Goal: Transaction & Acquisition: Purchase product/service

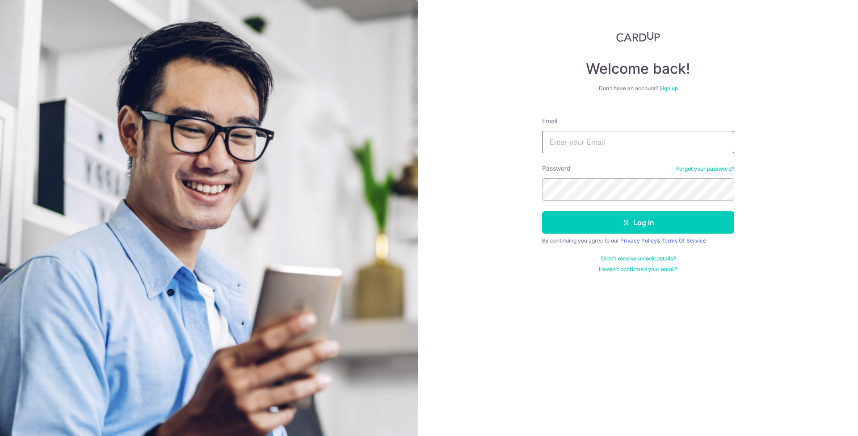
type input "lzralvin@gmail.com"
click at [638, 223] on button "Log in" at bounding box center [638, 222] width 192 height 22
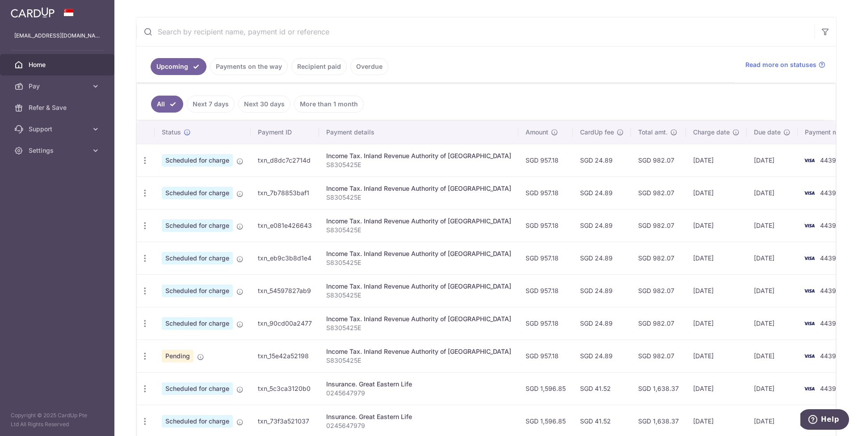
scroll to position [201, 0]
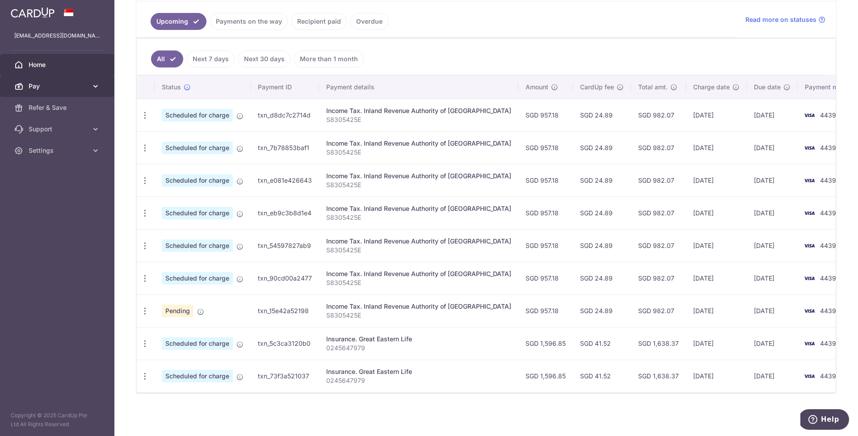
click at [98, 89] on icon at bounding box center [95, 86] width 9 height 9
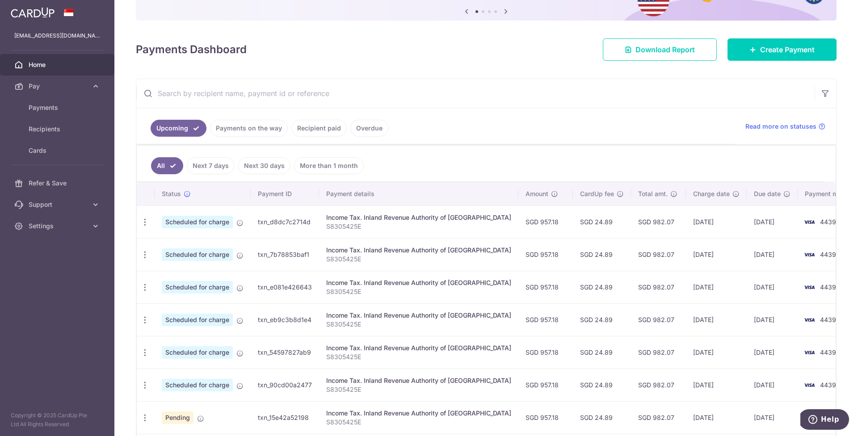
scroll to position [43, 0]
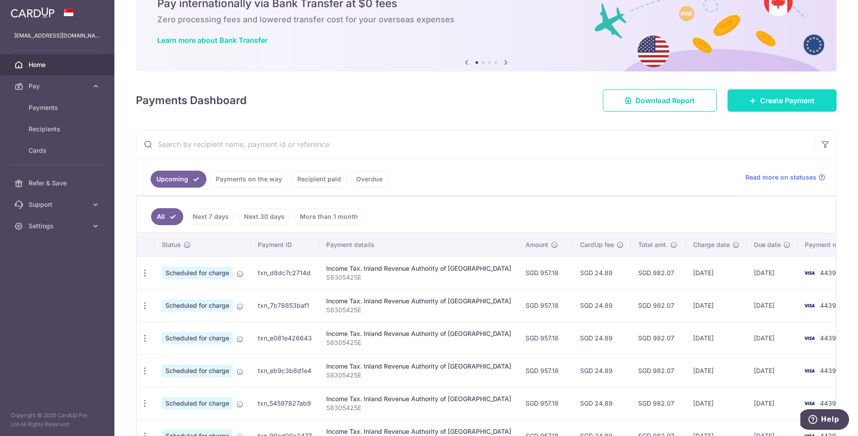
click at [767, 102] on span "Create Payment" at bounding box center [787, 100] width 55 height 11
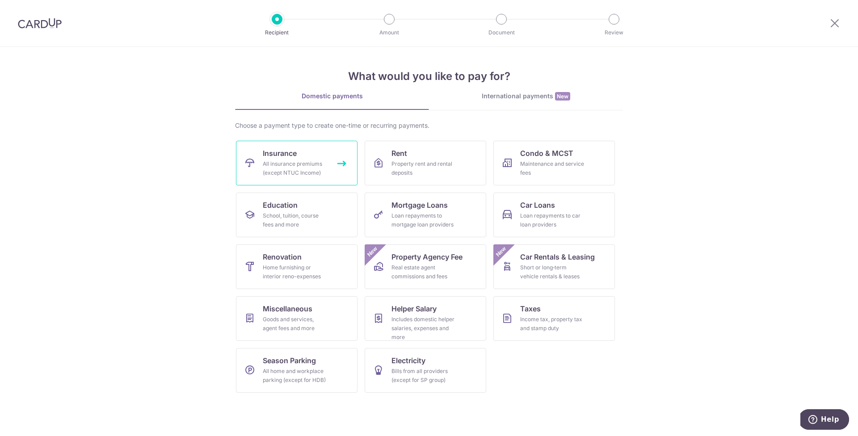
click at [275, 167] on div "All insurance premiums (except NTUC Income)" at bounding box center [295, 169] width 64 height 18
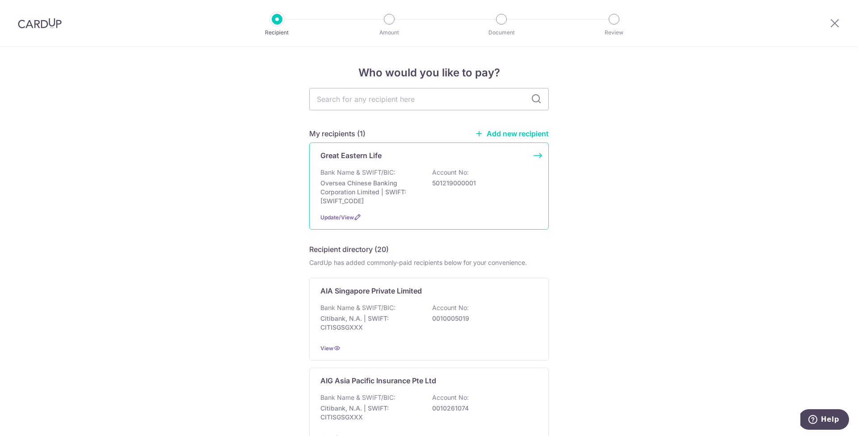
click at [419, 164] on div "Great Eastern Life Bank Name & SWIFT/BIC: Oversea Chinese Banking Corporation L…" at bounding box center [429, 186] width 240 height 87
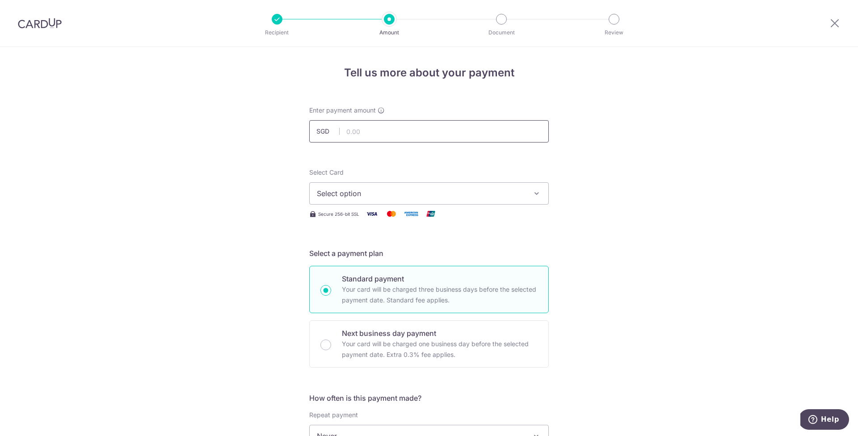
click at [360, 138] on input "text" at bounding box center [429, 131] width 240 height 22
type input "1,596.15"
click at [357, 185] on button "Select option" at bounding box center [429, 193] width 240 height 22
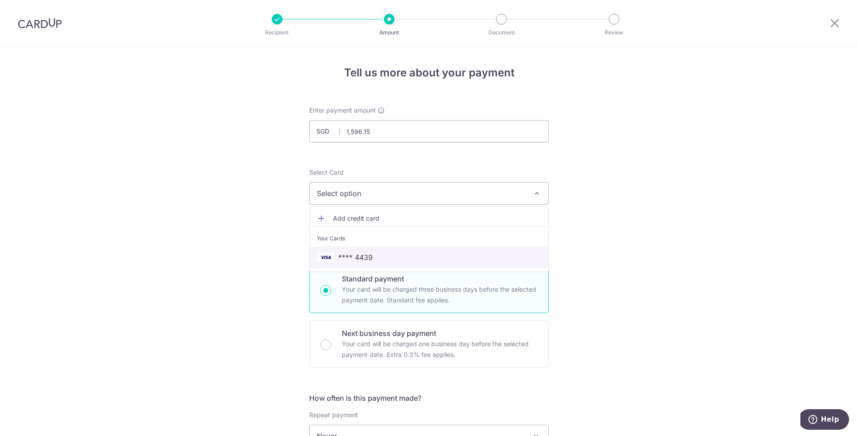
click at [359, 260] on span "**** 4439" at bounding box center [355, 257] width 34 height 11
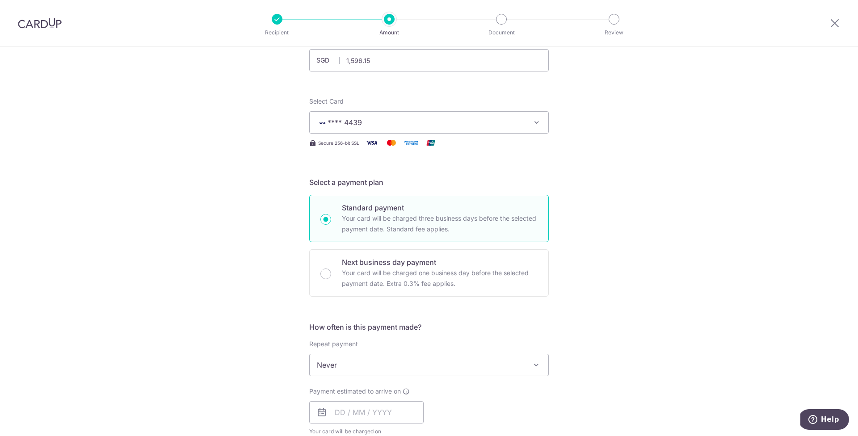
scroll to position [156, 0]
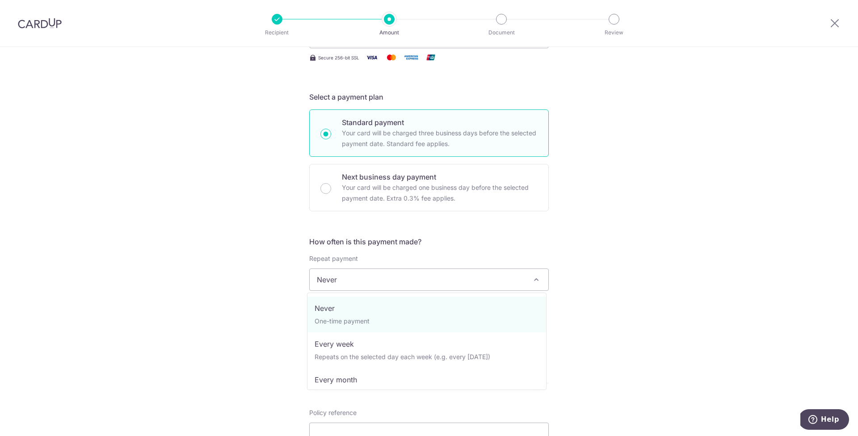
click at [526, 279] on span "Never" at bounding box center [429, 279] width 239 height 21
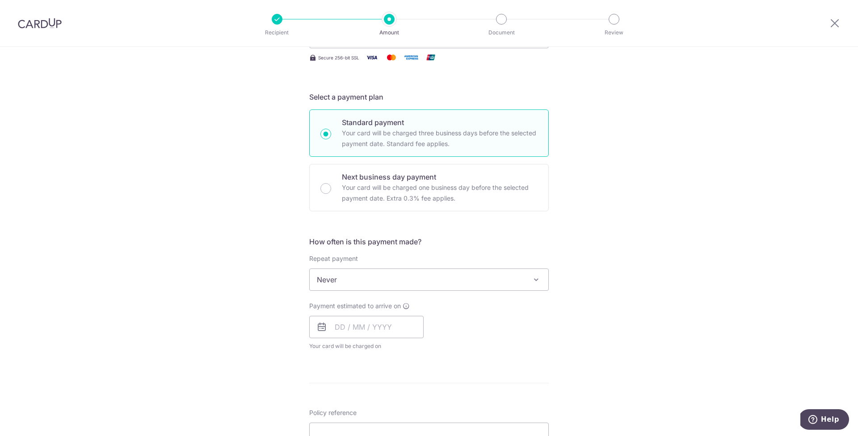
click at [581, 197] on div "Tell us more about your payment Enter payment amount SGD 1,596.15 1596.15 Selec…" at bounding box center [429, 295] width 858 height 808
click at [374, 330] on input "text" at bounding box center [366, 327] width 114 height 22
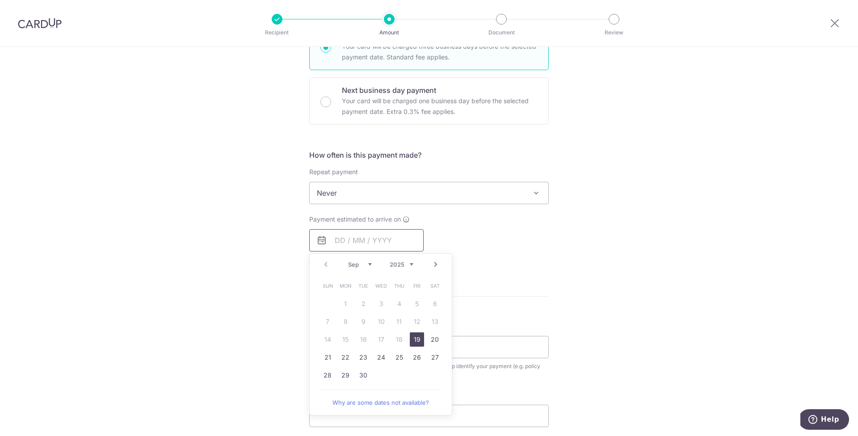
scroll to position [162, 0]
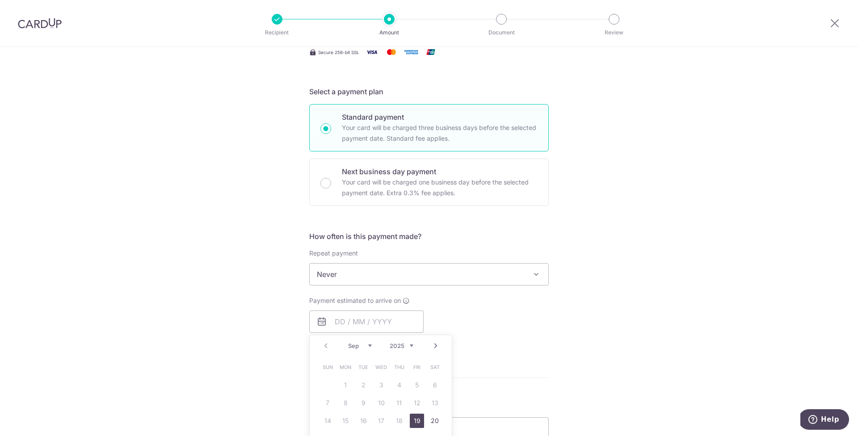
click at [645, 279] on div "Tell us more about your payment Enter payment amount SGD 1,596.15 1596.15 Selec…" at bounding box center [429, 289] width 858 height 808
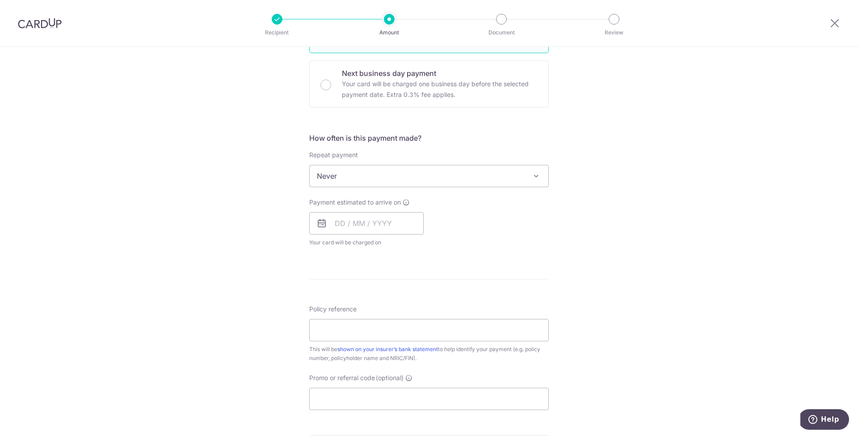
scroll to position [321, 0]
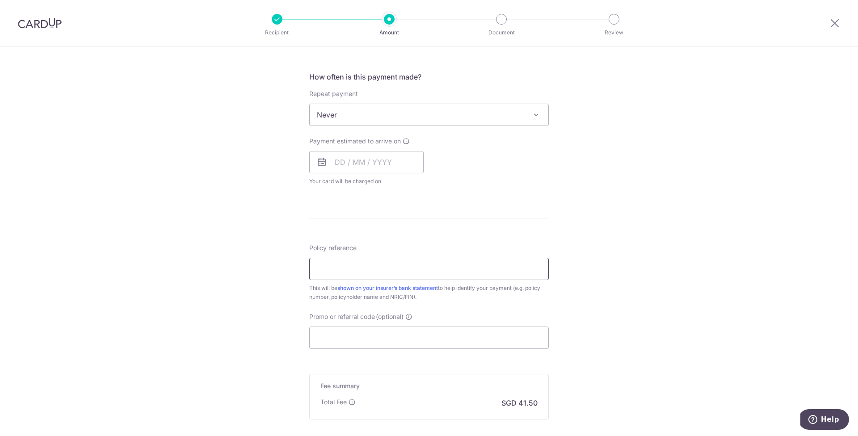
click at [328, 271] on input "Policy reference" at bounding box center [429, 269] width 240 height 22
paste input "0246192906"
type input "0246192906"
click at [655, 289] on div "Tell us more about your payment Enter payment amount SGD 1,596.15 1596.15 Selec…" at bounding box center [429, 130] width 858 height 808
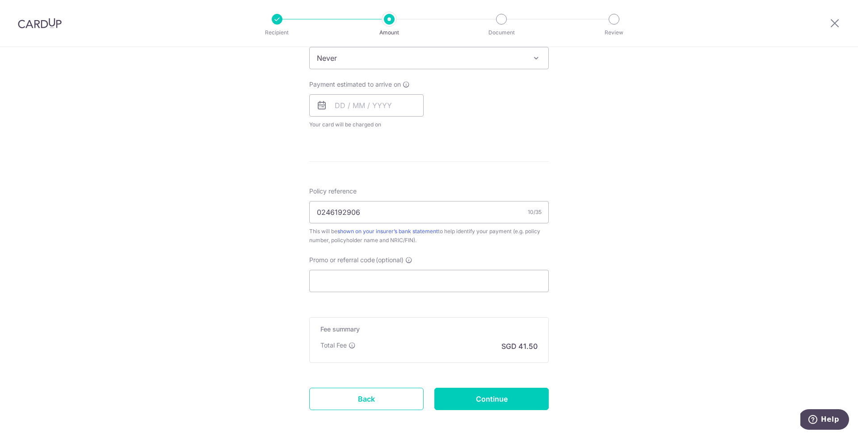
scroll to position [419, 0]
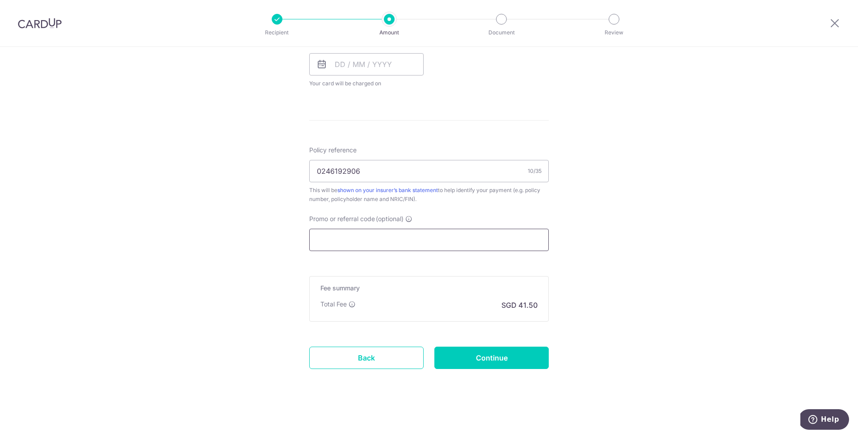
click at [471, 248] on input "Promo or referral code (optional)" at bounding box center [429, 240] width 240 height 22
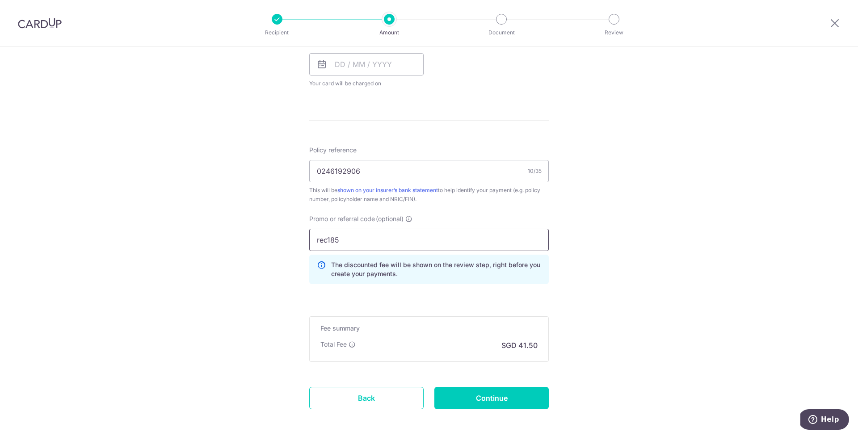
type input "rec185"
drag, startPoint x: 612, startPoint y: 315, endPoint x: 561, endPoint y: 250, distance: 82.4
click at [612, 314] on div "Tell us more about your payment Enter payment amount SGD 1,596.15 1596.15 Selec…" at bounding box center [429, 52] width 858 height 849
click at [325, 65] on input "text" at bounding box center [366, 64] width 114 height 22
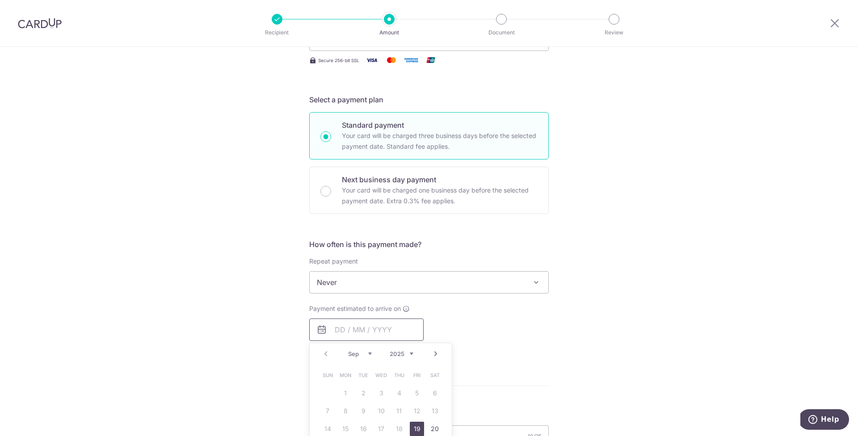
scroll to position [174, 0]
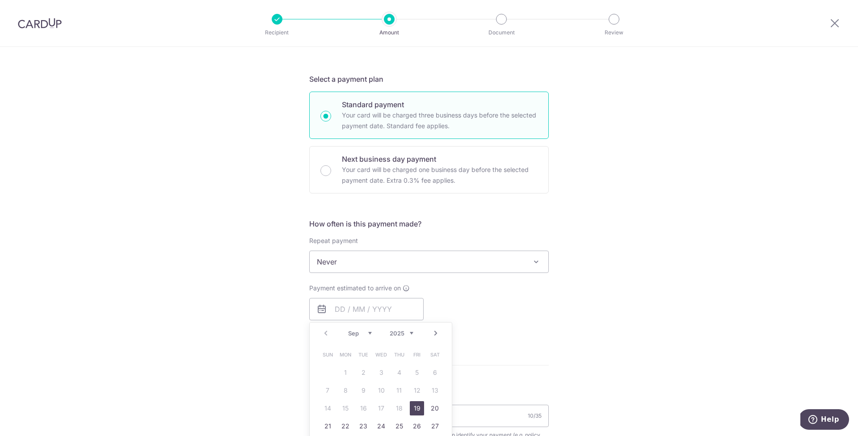
click at [470, 266] on span "Never" at bounding box center [429, 261] width 239 height 21
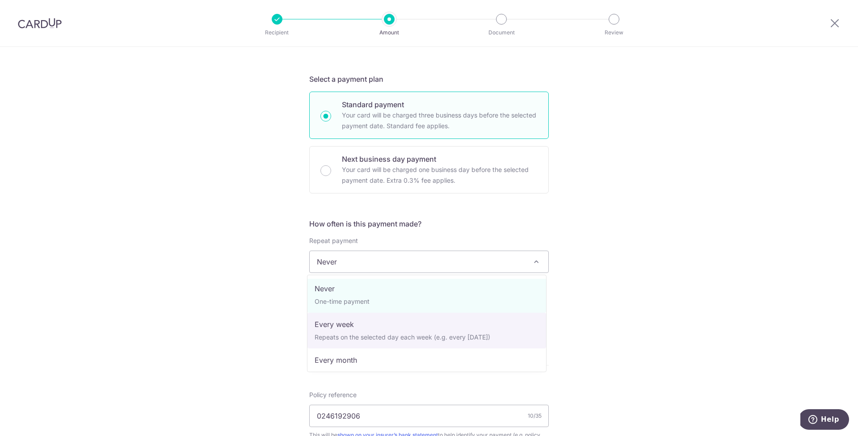
scroll to position [125, 0]
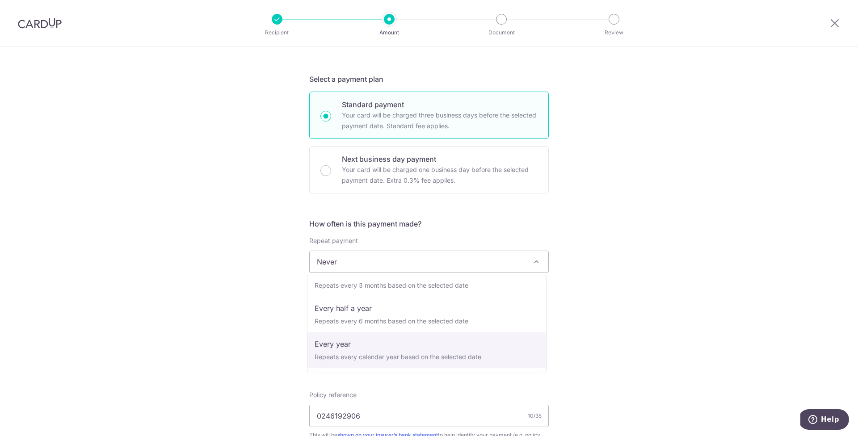
select select "6"
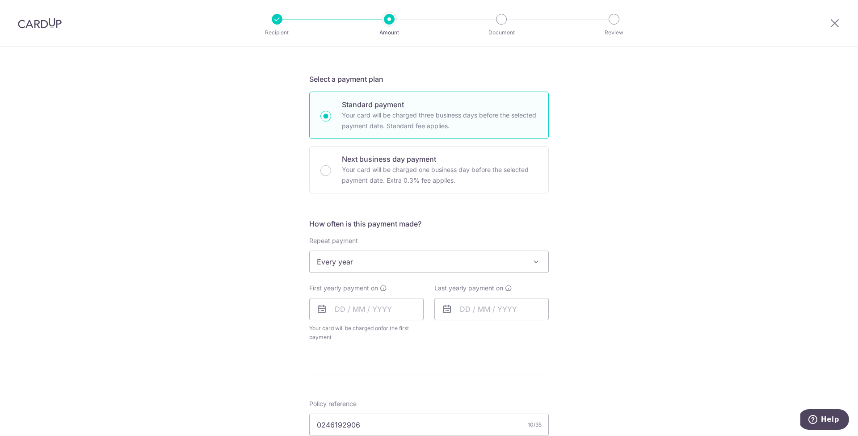
click at [595, 331] on div "Tell us more about your payment Enter payment amount SGD 1,596.15 1596.15 Selec…" at bounding box center [429, 301] width 858 height 857
click at [368, 303] on input "text" at bounding box center [366, 309] width 114 height 22
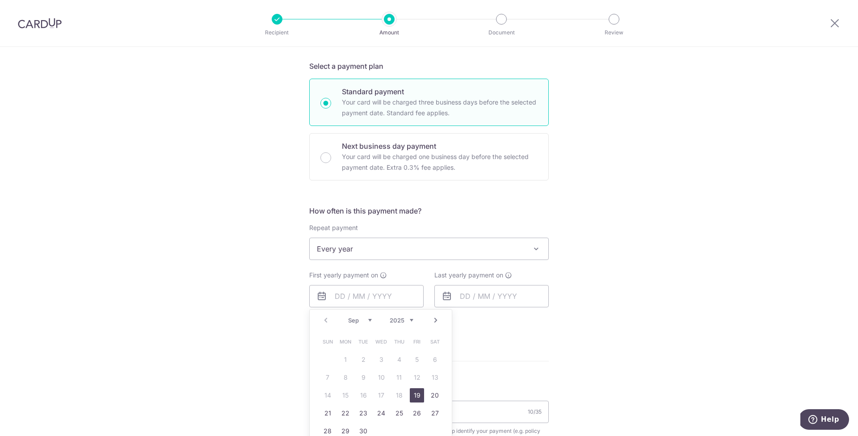
click at [415, 394] on link "19" at bounding box center [417, 395] width 14 height 14
type input "19/09/2025"
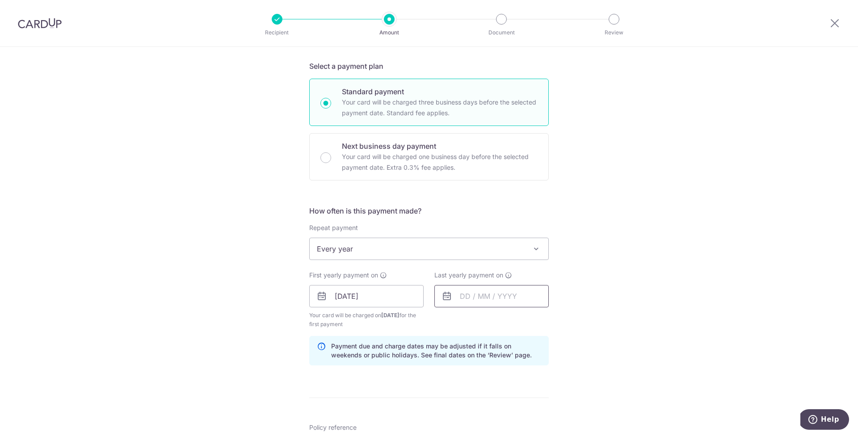
click at [470, 294] on input "text" at bounding box center [491, 296] width 114 height 22
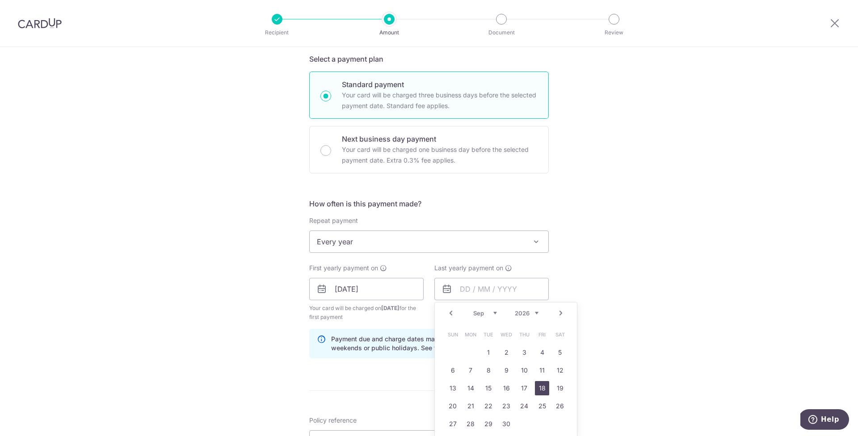
click at [535, 387] on link "18" at bounding box center [542, 388] width 14 height 14
type input "18/09/2026"
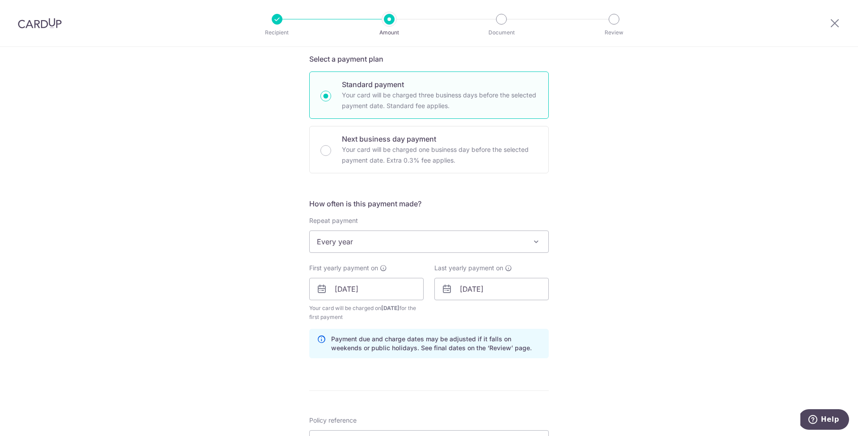
click at [604, 353] on div "Tell us more about your payment Enter payment amount SGD 1,596.15 1596.15 Selec…" at bounding box center [429, 300] width 858 height 894
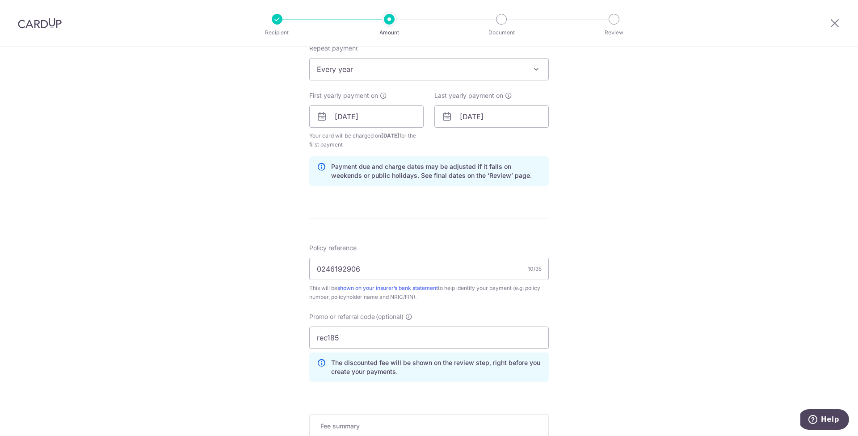
scroll to position [117, 0]
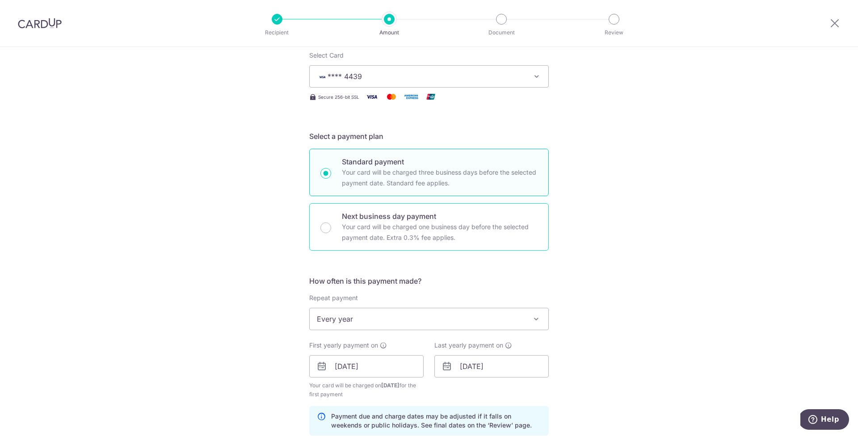
click at [371, 239] on p "Your card will be charged one business day before the selected payment date. Ex…" at bounding box center [440, 232] width 196 height 21
click at [331, 233] on input "Next business day payment Your card will be charged one business day before the…" at bounding box center [325, 228] width 11 height 11
radio input "false"
radio input "true"
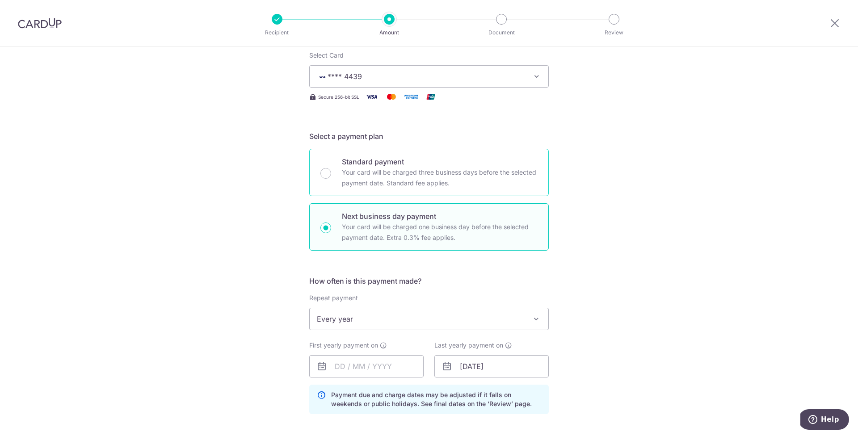
click at [328, 170] on div "Standard payment Your card will be charged three business days before the selec…" at bounding box center [429, 172] width 240 height 47
radio input "true"
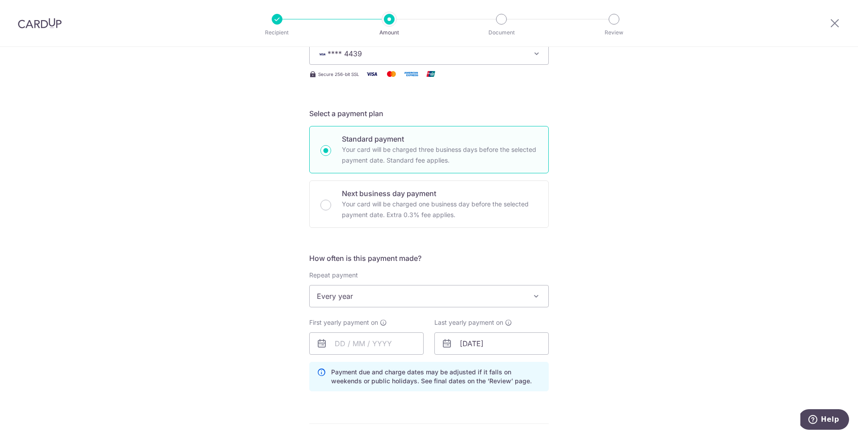
scroll to position [245, 0]
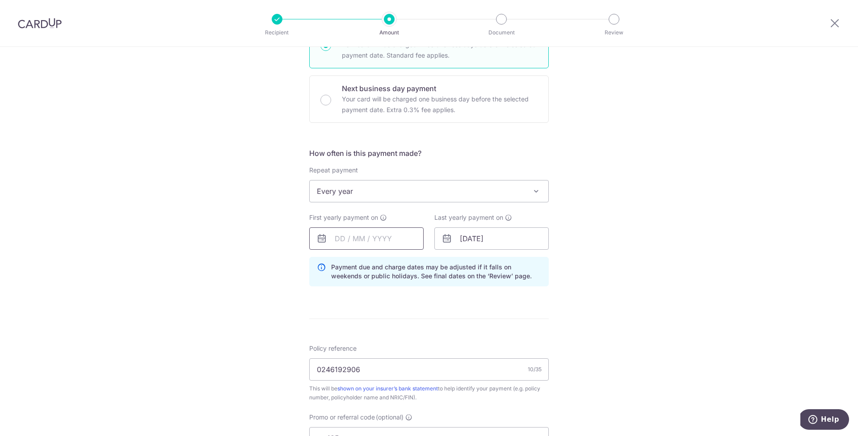
click at [355, 235] on input "text" at bounding box center [366, 238] width 114 height 22
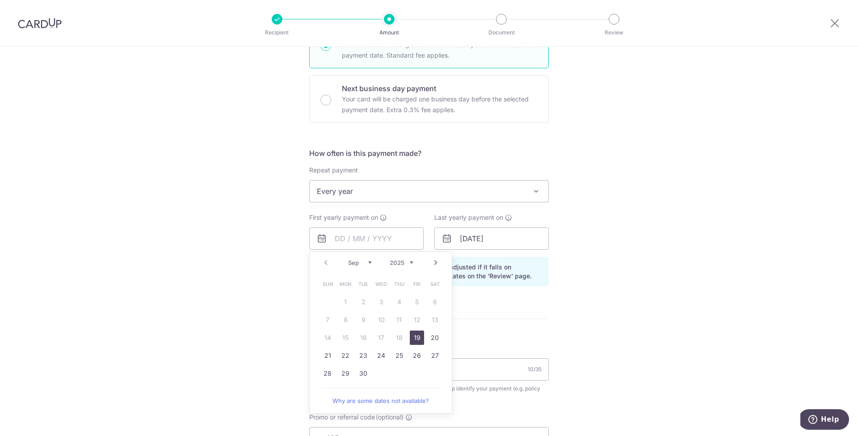
click at [419, 340] on link "19" at bounding box center [417, 338] width 14 height 14
type input "19/09/2025"
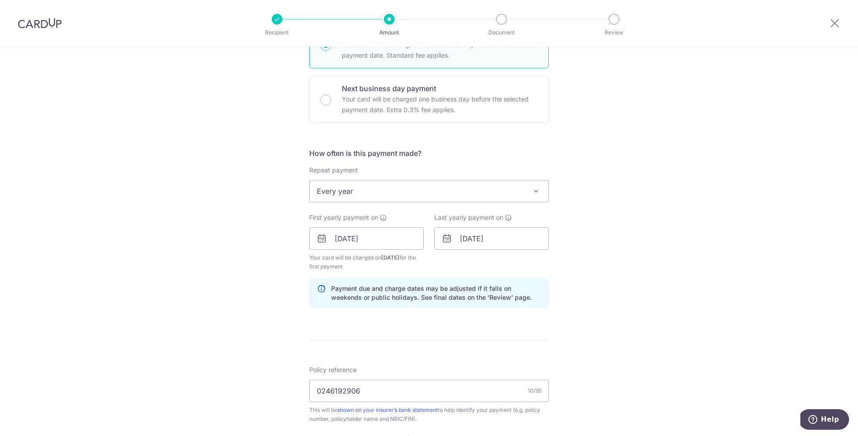
click at [573, 342] on div "Tell us more about your payment Enter payment amount SGD 1,596.15 1596.15 Selec…" at bounding box center [429, 266] width 858 height 929
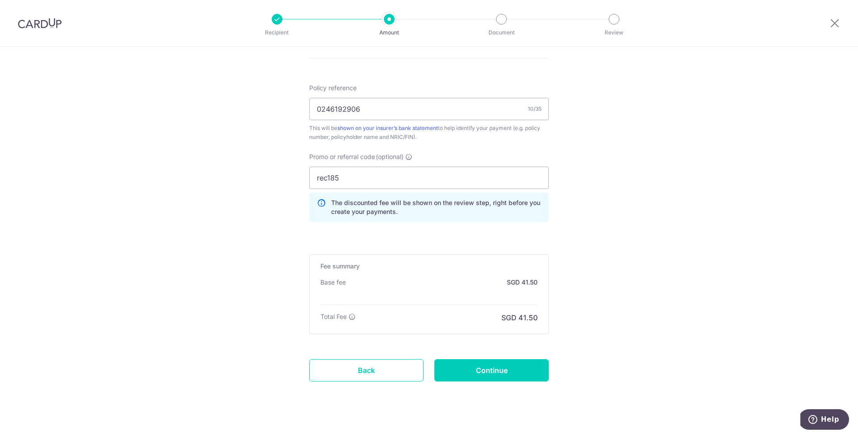
scroll to position [529, 0]
click at [519, 371] on input "Continue" at bounding box center [491, 368] width 114 height 22
type input "Create Schedule"
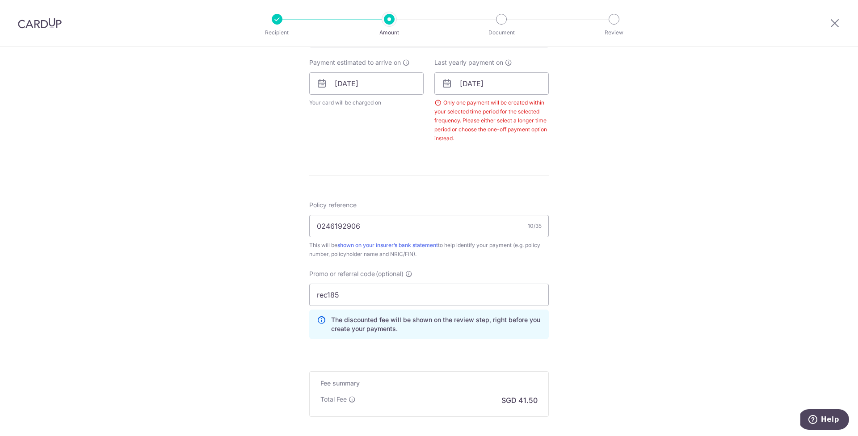
scroll to position [321, 0]
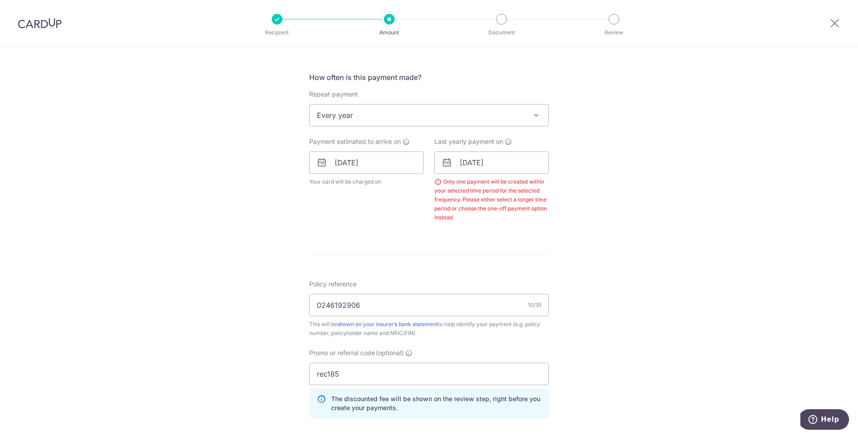
click at [434, 181] on div "Only one payment will be created within your selected time period for the selec…" at bounding box center [491, 199] width 114 height 45
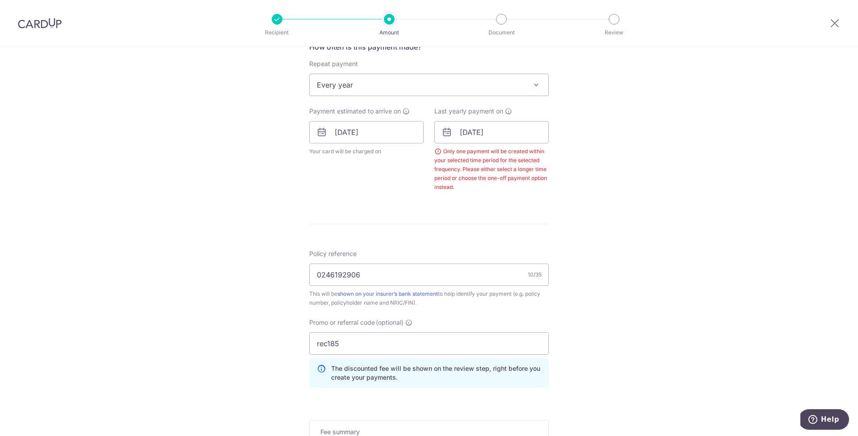
scroll to position [373, 0]
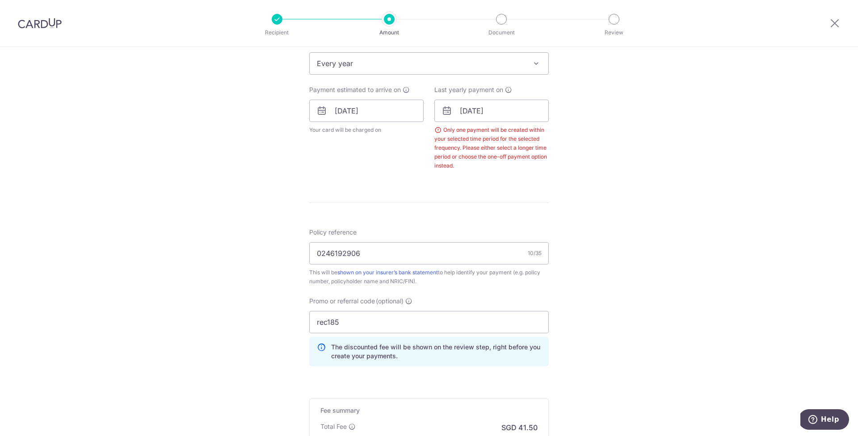
click at [383, 70] on span "Every year" at bounding box center [429, 63] width 239 height 21
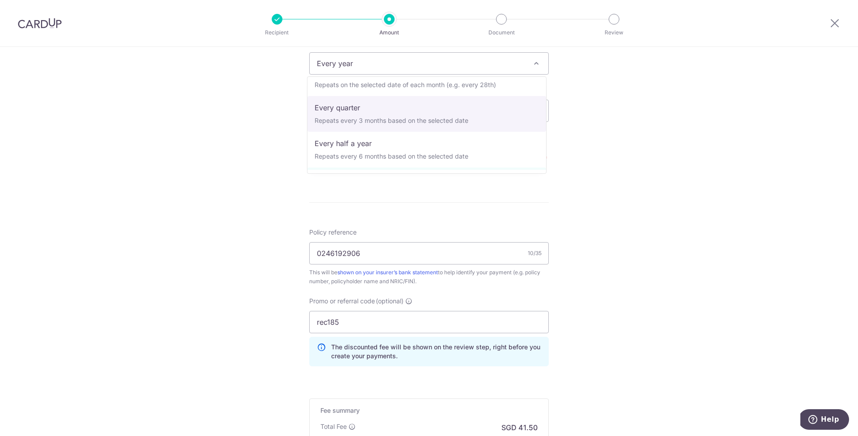
scroll to position [74, 0]
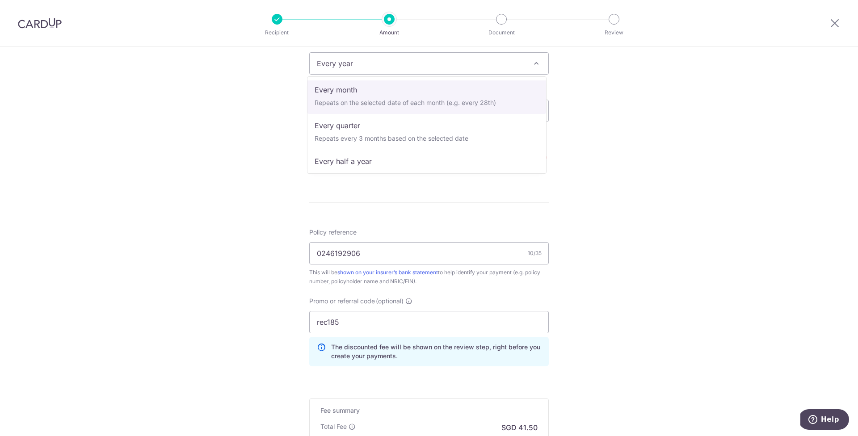
select select "3"
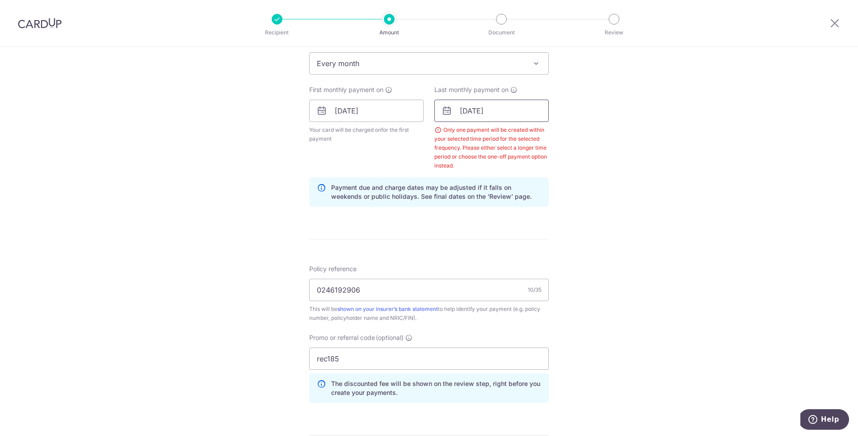
click at [462, 109] on input "18/09/2026" at bounding box center [491, 111] width 114 height 22
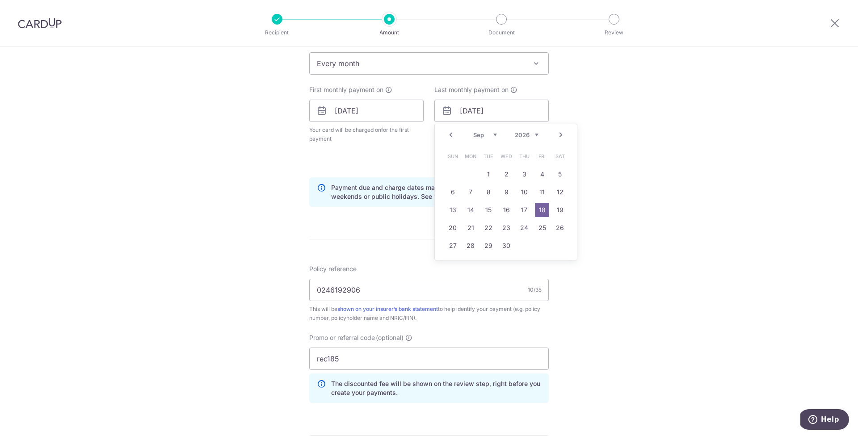
click at [467, 134] on div "Prev Next Jan Feb Mar Apr May Jun Jul Aug Sep Oct Nov Dec 2025 2026 2027 2028 2…" at bounding box center [506, 134] width 142 height 21
click at [474, 140] on div "Prev Next Jan Feb Mar Apr May Jun Jul Aug Sep Oct Nov Dec 2025 2026 2027 2028 2…" at bounding box center [506, 134] width 142 height 21
click at [525, 175] on link "1" at bounding box center [524, 174] width 14 height 14
type input "01/01/2026"
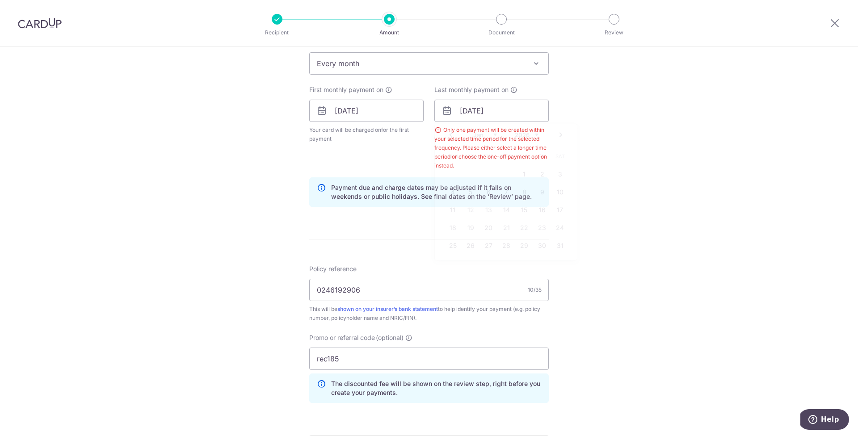
click at [610, 180] on div "Tell us more about your payment Enter payment amount SGD 1,596.15 1596.15 Selec…" at bounding box center [429, 134] width 858 height 921
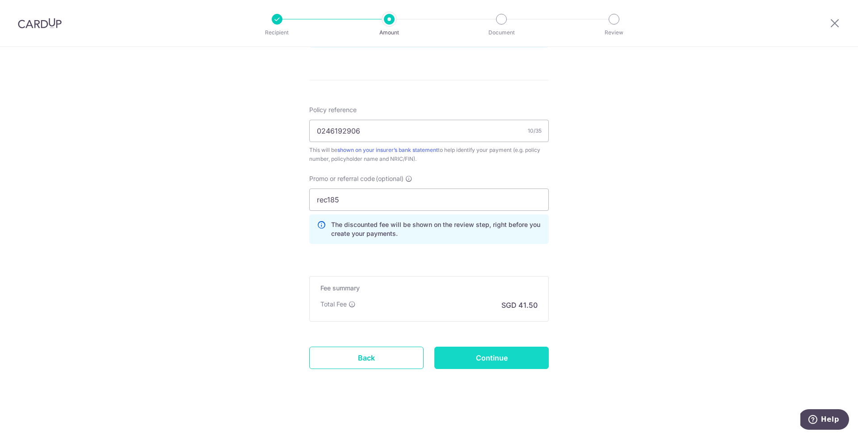
click at [498, 355] on input "Continue" at bounding box center [491, 358] width 114 height 22
type input "Create Schedule"
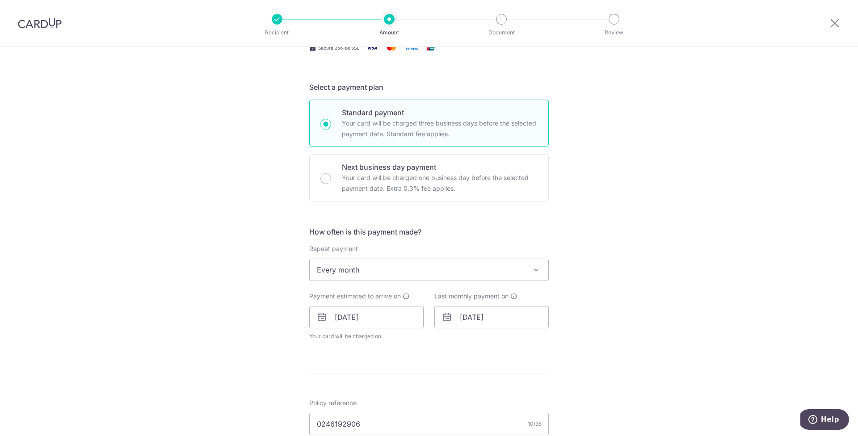
scroll to position [297, 0]
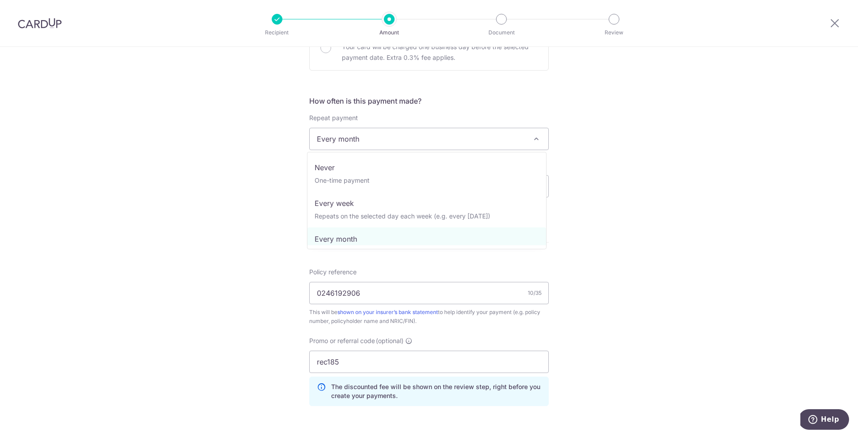
click at [371, 144] on span "Every month" at bounding box center [429, 138] width 239 height 21
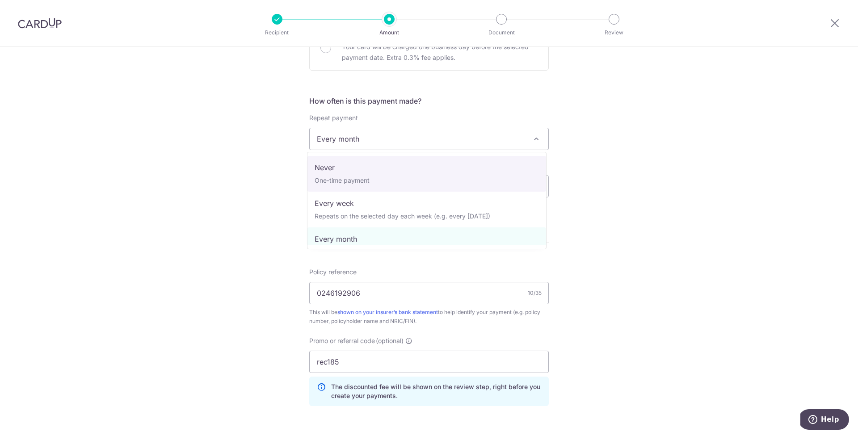
select select "1"
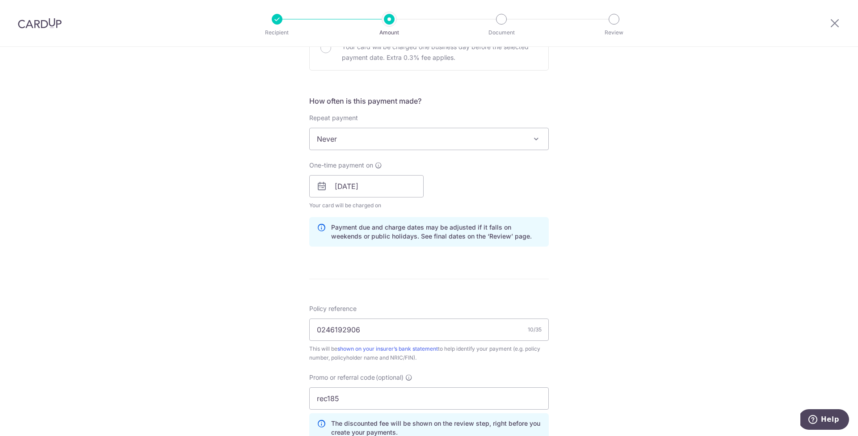
click at [630, 233] on div "Tell us more about your payment Enter payment amount SGD 1,596.15 1596.15 Selec…" at bounding box center [429, 192] width 858 height 885
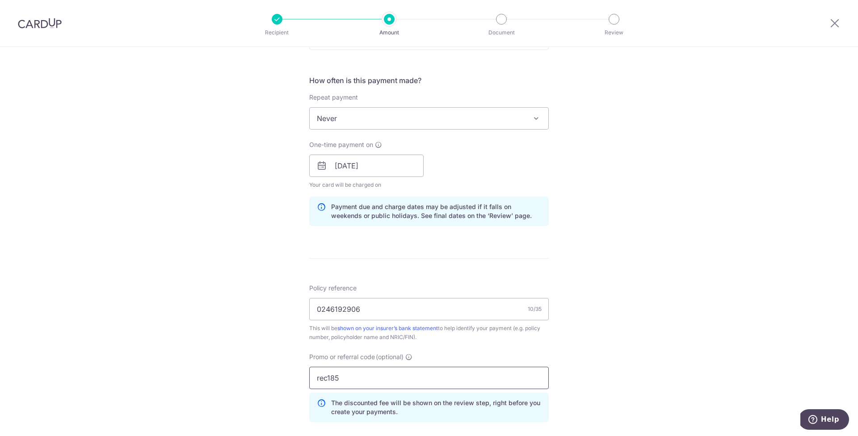
drag, startPoint x: 338, startPoint y: 381, endPoint x: 281, endPoint y: 383, distance: 56.8
click at [282, 383] on div "Tell us more about your payment Enter payment amount SGD 1,596.15 1596.15 Selec…" at bounding box center [429, 171] width 858 height 885
type input "r"
type input "off225"
click at [702, 281] on div "Tell us more about your payment Enter payment amount SGD 1,596.15 1596.15 Selec…" at bounding box center [429, 171] width 858 height 885
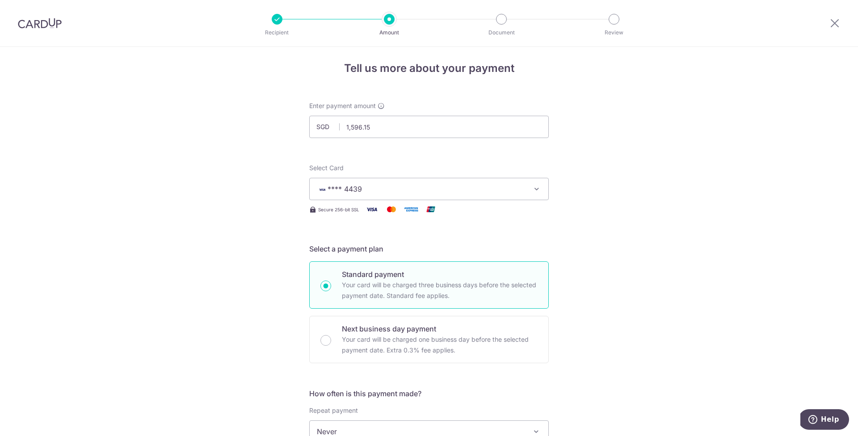
scroll to position [111, 0]
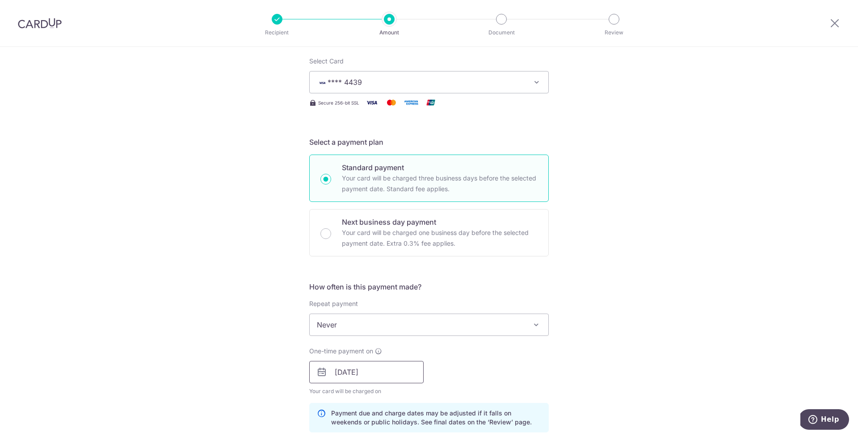
click at [384, 367] on input "[DATE]" at bounding box center [366, 372] width 114 height 22
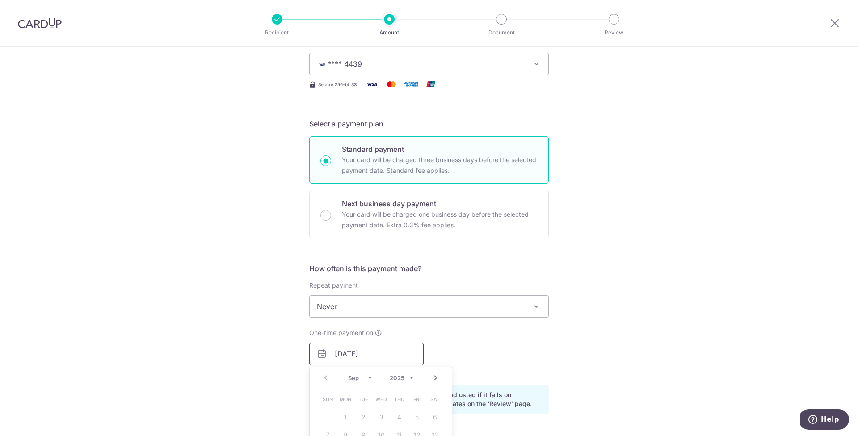
scroll to position [227, 0]
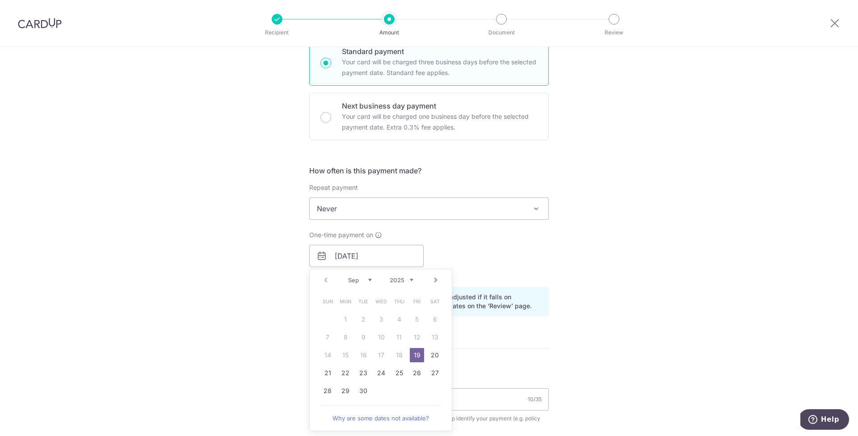
click at [414, 353] on link "19" at bounding box center [417, 355] width 14 height 14
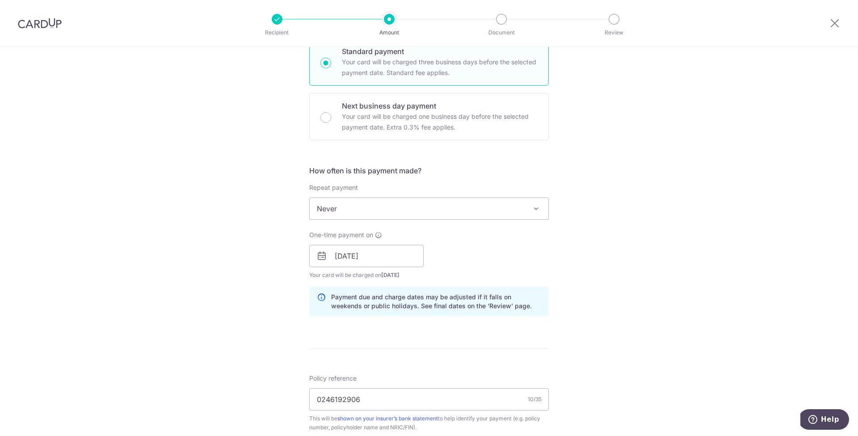
drag, startPoint x: 604, startPoint y: 299, endPoint x: 608, endPoint y: 294, distance: 6.1
click at [604, 299] on div "Tell us more about your payment Enter payment amount SGD 1,596.15 1596.15 Selec…" at bounding box center [429, 261] width 858 height 885
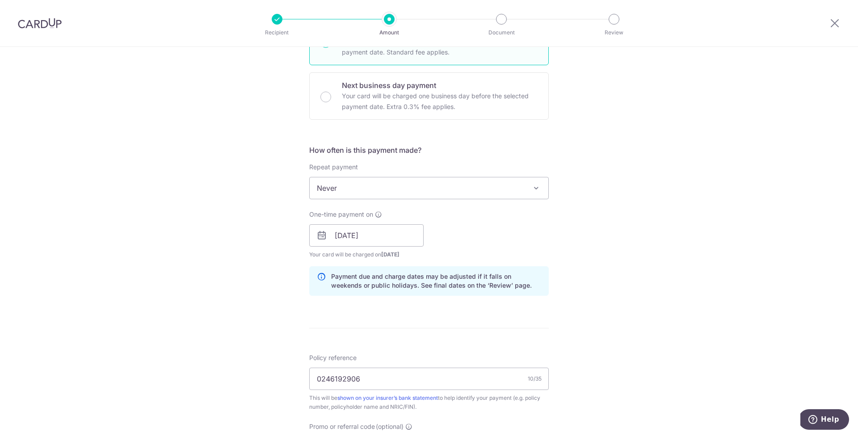
scroll to position [496, 0]
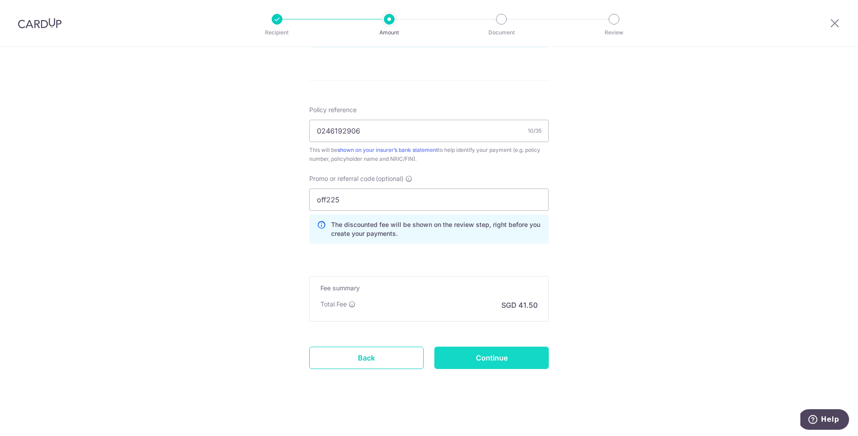
click at [498, 355] on input "Continue" at bounding box center [491, 358] width 114 height 22
type input "Update Schedule"
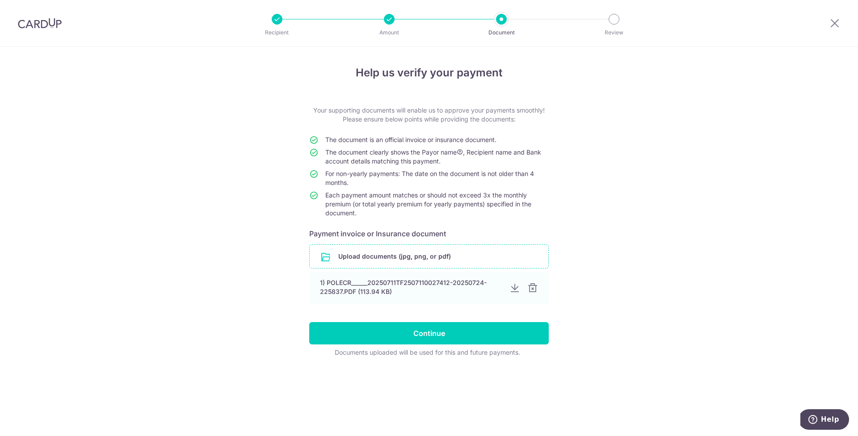
click at [387, 259] on input "file" at bounding box center [429, 256] width 239 height 23
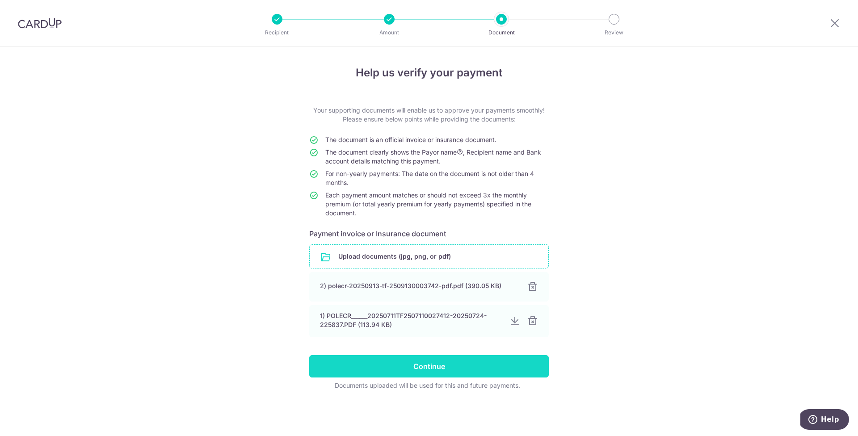
click at [438, 366] on input "Continue" at bounding box center [429, 366] width 240 height 22
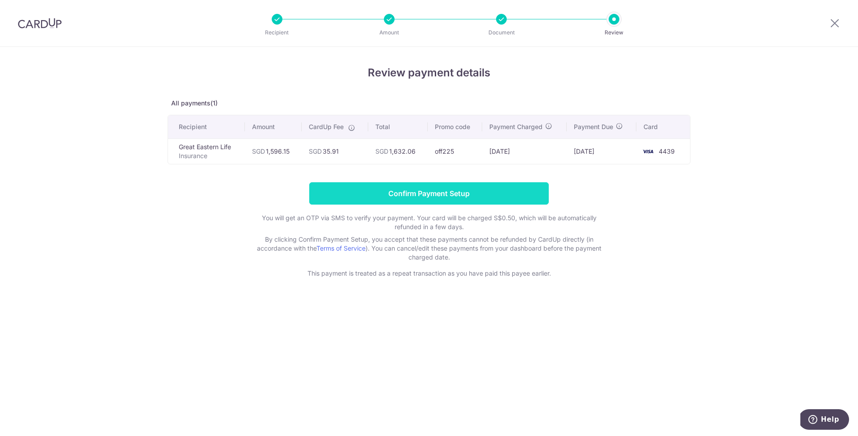
click at [425, 194] on input "Confirm Payment Setup" at bounding box center [429, 193] width 240 height 22
